Goal: Information Seeking & Learning: Understand process/instructions

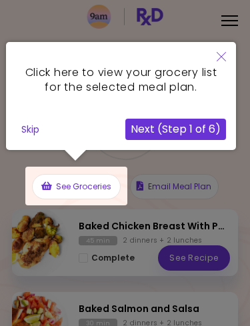
click at [197, 125] on button "Next (Step 1 of 6)" at bounding box center [175, 129] width 101 height 21
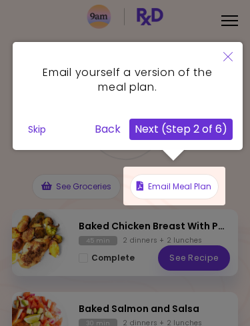
click at [199, 125] on button "Next (Step 2 of 6)" at bounding box center [180, 129] width 103 height 21
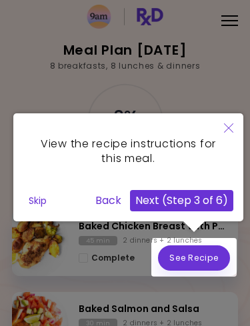
click at [196, 199] on button "Next (Step 3 of 6)" at bounding box center [181, 200] width 103 height 21
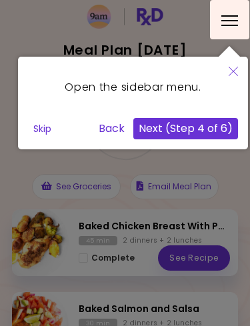
click at [196, 127] on button "Next (Step 4 of 6)" at bounding box center [185, 128] width 105 height 21
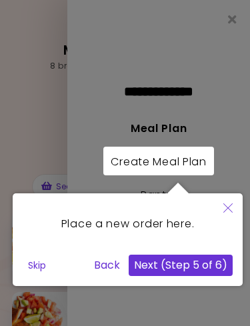
click at [192, 264] on button "Next (Step 5 of 6)" at bounding box center [181, 265] width 104 height 21
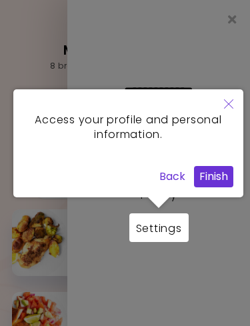
click at [219, 172] on button "Finish" at bounding box center [213, 176] width 39 height 21
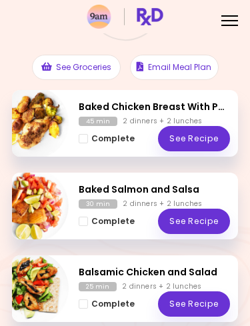
scroll to position [121, 0]
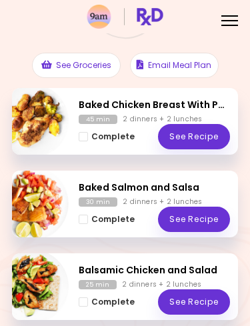
click at [205, 103] on h2 "Baked Chicken Breast With Potatoes" at bounding box center [154, 105] width 151 height 14
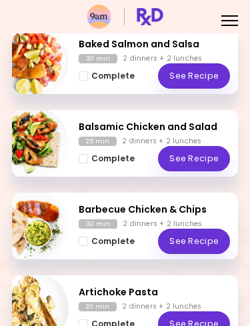
scroll to position [266, 0]
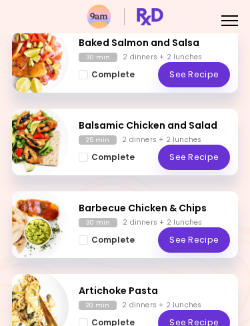
click at [195, 156] on link "See Recipe" at bounding box center [194, 157] width 72 height 25
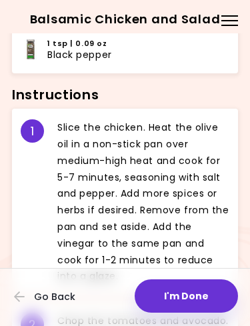
scroll to position [635, 0]
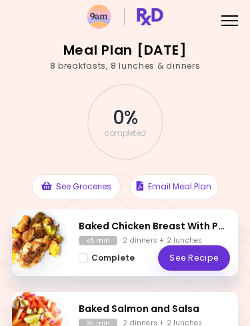
scroll to position [-1, 0]
